Goal: Task Accomplishment & Management: Manage account settings

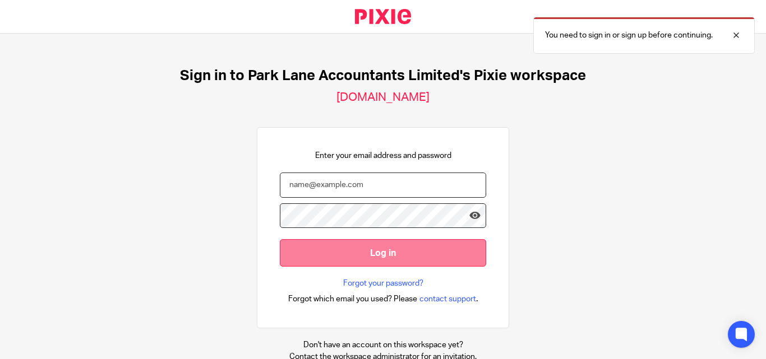
type input "[PERSON_NAME][EMAIL_ADDRESS][DOMAIN_NAME]"
click at [334, 257] on input "Log in" at bounding box center [383, 252] width 206 height 27
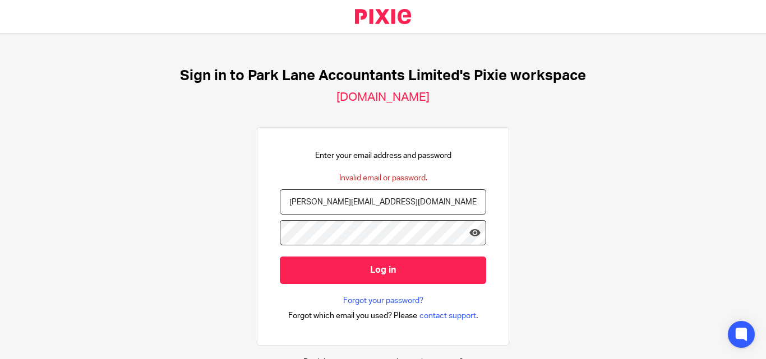
click at [280, 257] on input "Log in" at bounding box center [383, 270] width 206 height 27
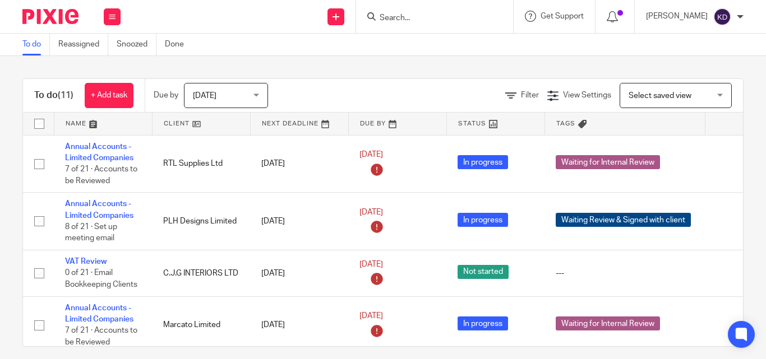
click at [371, 43] on div "To do Reassigned Snoozed Done" at bounding box center [383, 45] width 766 height 22
click at [431, 15] on input "Search" at bounding box center [428, 18] width 101 height 10
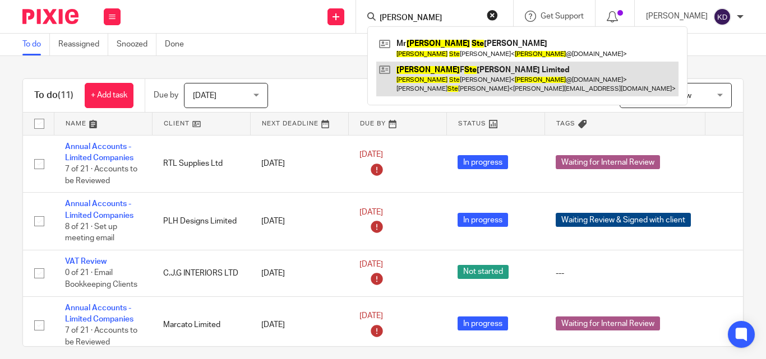
type input "John Ste"
click at [448, 75] on link at bounding box center [527, 79] width 302 height 35
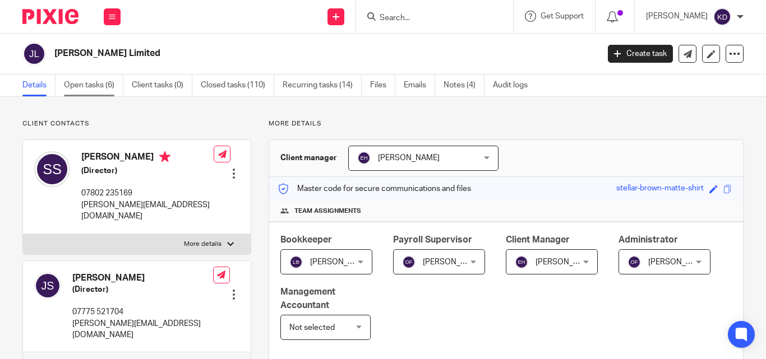
click at [93, 87] on link "Open tasks (6)" at bounding box center [93, 86] width 59 height 22
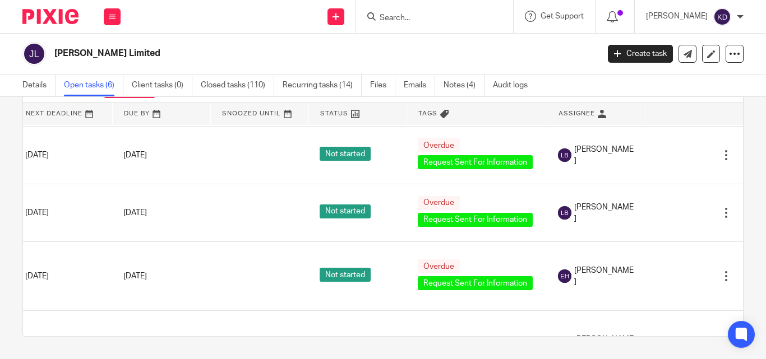
scroll to position [56, 132]
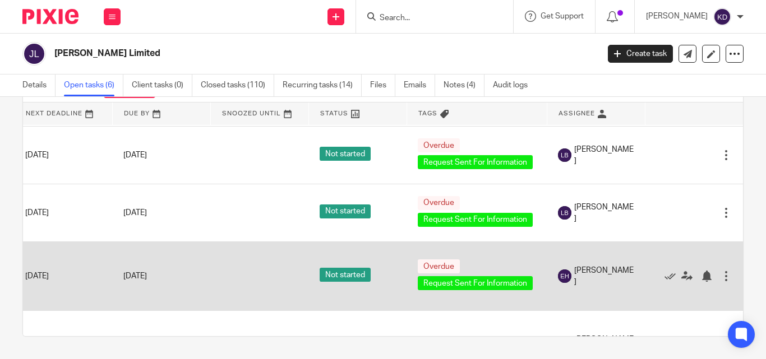
click at [694, 273] on div at bounding box center [688, 276] width 64 height 11
click at [721, 274] on div at bounding box center [726, 276] width 11 height 11
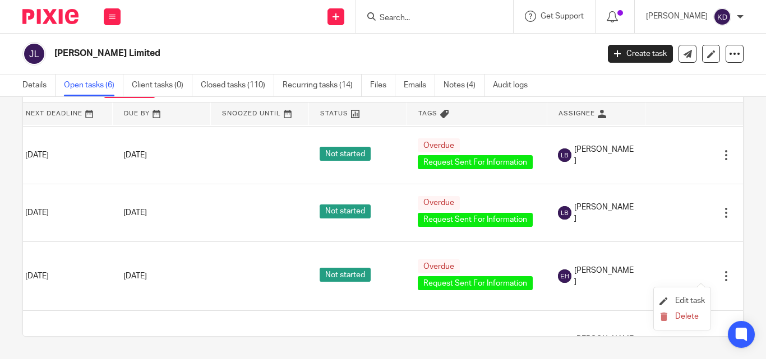
click at [691, 301] on span "Edit task" at bounding box center [690, 301] width 30 height 8
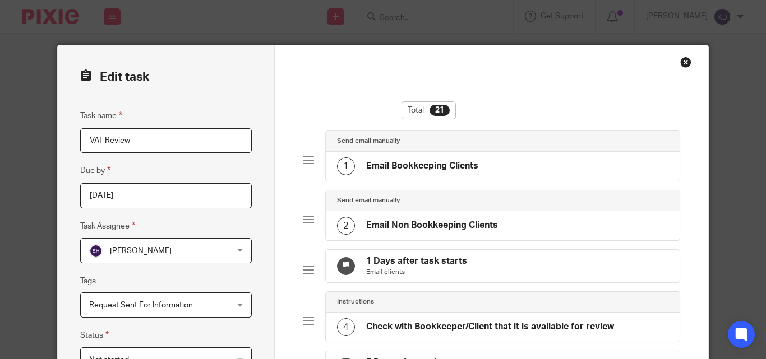
click at [150, 249] on span "[PERSON_NAME]" at bounding box center [141, 251] width 62 height 8
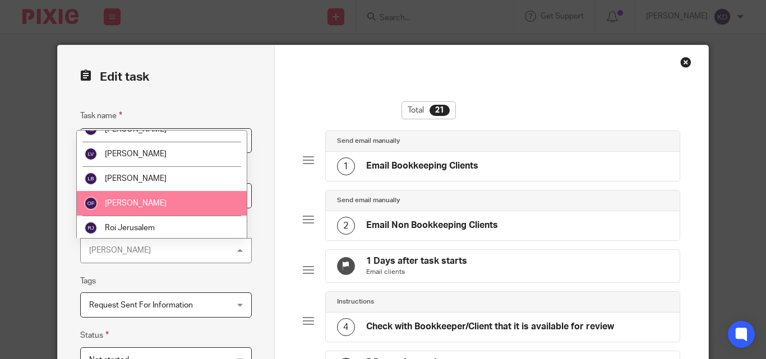
scroll to position [90, 0]
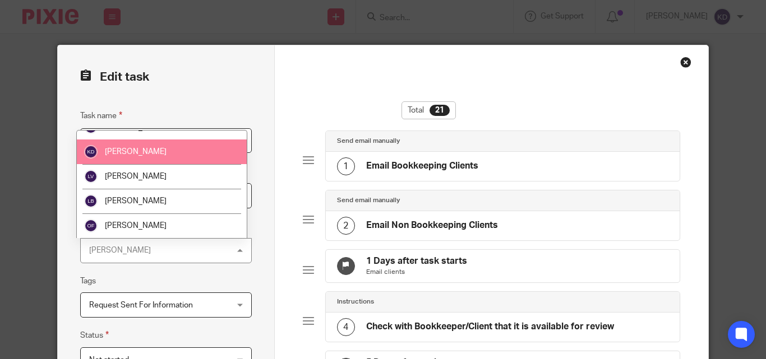
click at [147, 157] on li "[PERSON_NAME]" at bounding box center [162, 152] width 170 height 25
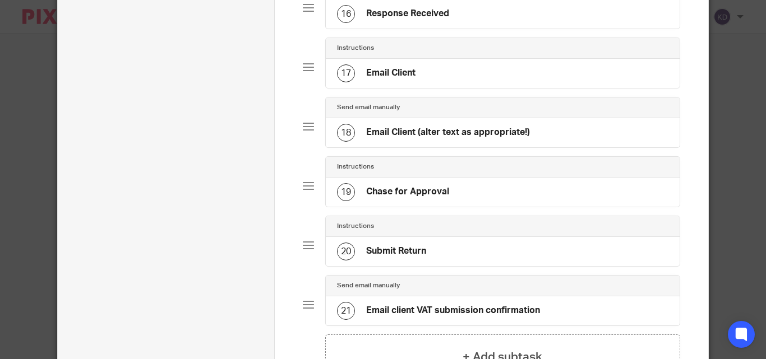
scroll to position [1173, 0]
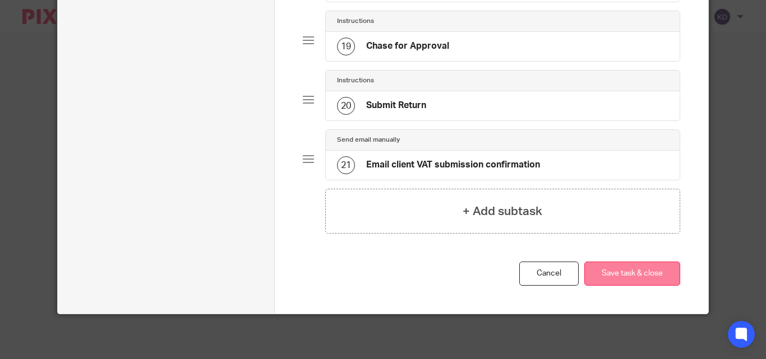
click at [628, 271] on button "Save task & close" at bounding box center [632, 274] width 96 height 24
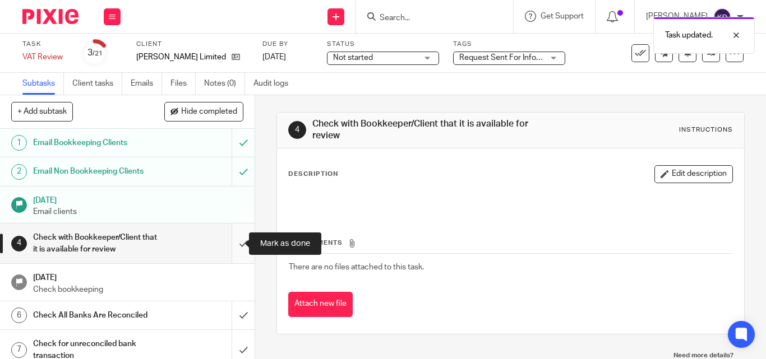
click at [232, 251] on input "submit" at bounding box center [127, 244] width 255 height 40
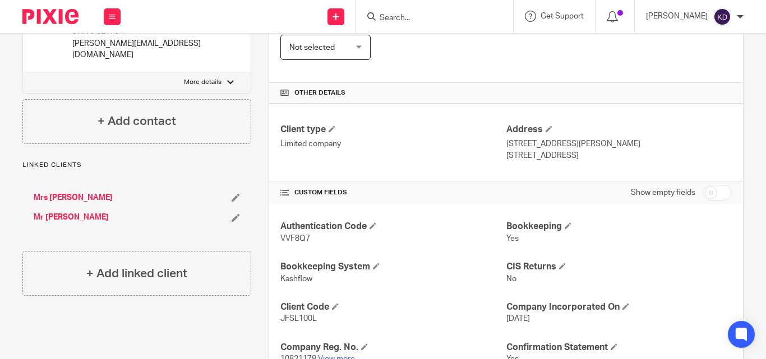
scroll to position [392, 0]
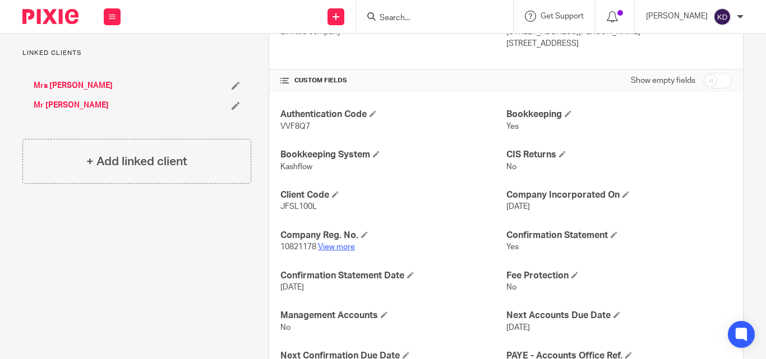
click at [322, 248] on link "View more" at bounding box center [336, 247] width 37 height 8
